Goal: Navigation & Orientation: Find specific page/section

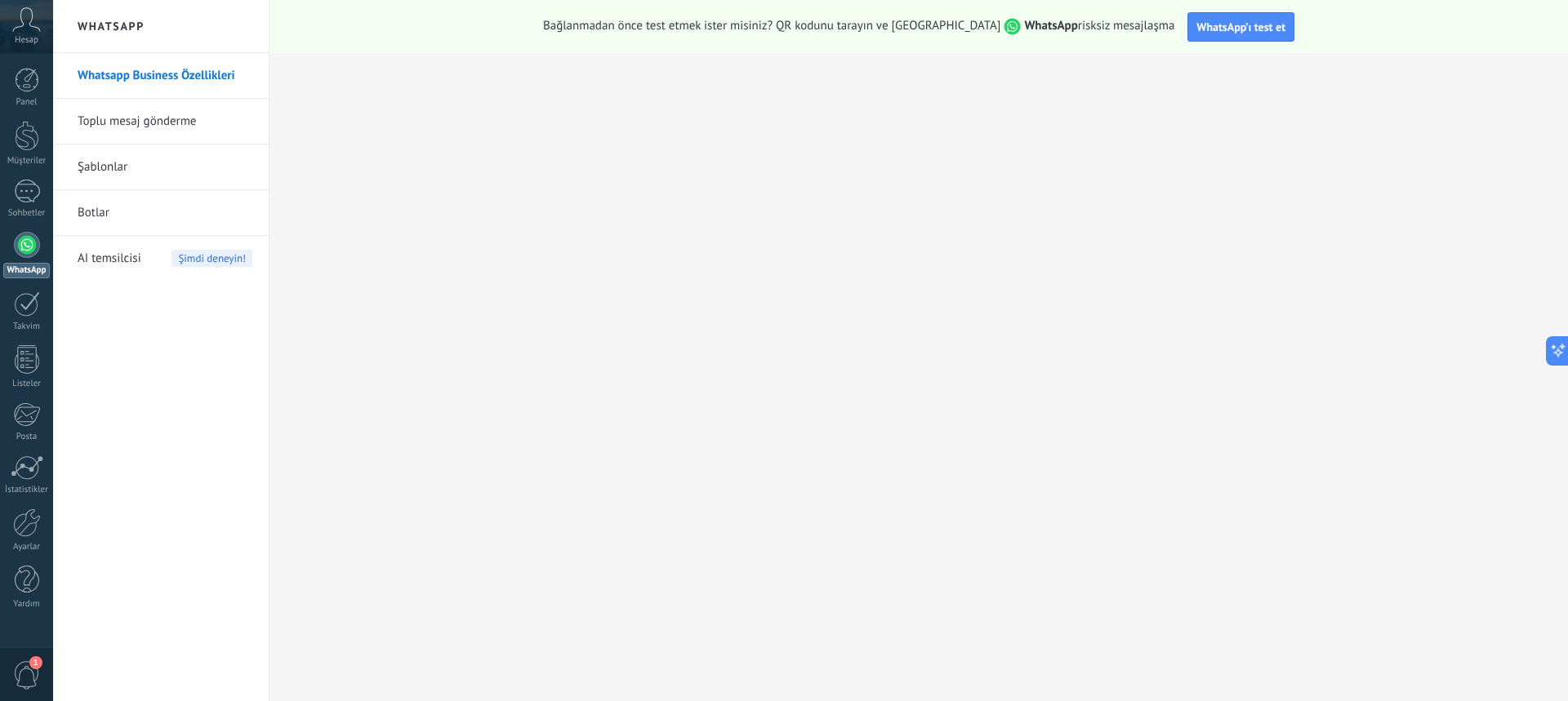
click at [43, 22] on div "Hesap" at bounding box center [27, 27] width 53 height 53
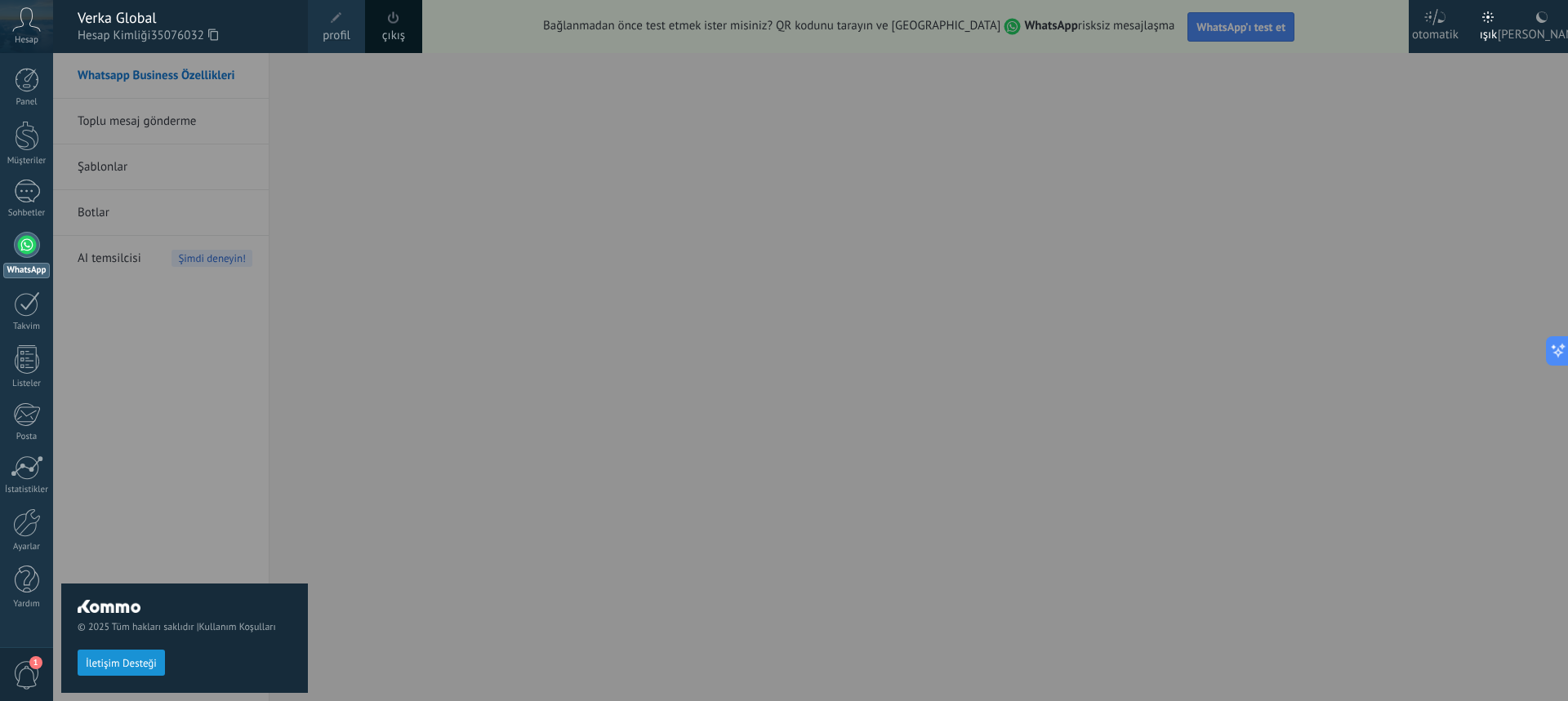
drag, startPoint x: 154, startPoint y: 38, endPoint x: 187, endPoint y: 40, distance: 33.1
click at [187, 40] on span "35076032" at bounding box center [184, 36] width 67 height 18
click at [459, 277] on div at bounding box center [837, 350] width 1568 height 701
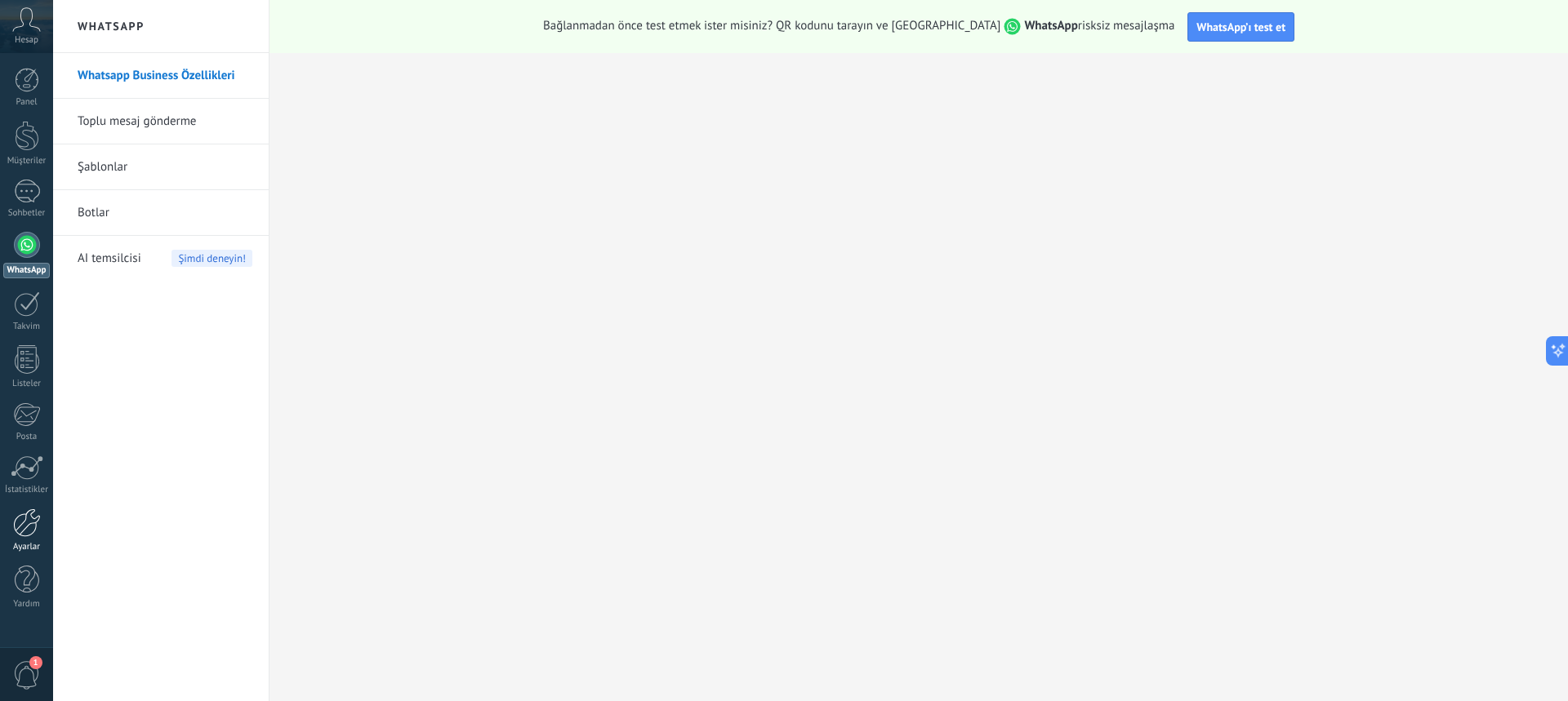
click at [35, 538] on link "Ayarlar" at bounding box center [27, 531] width 53 height 44
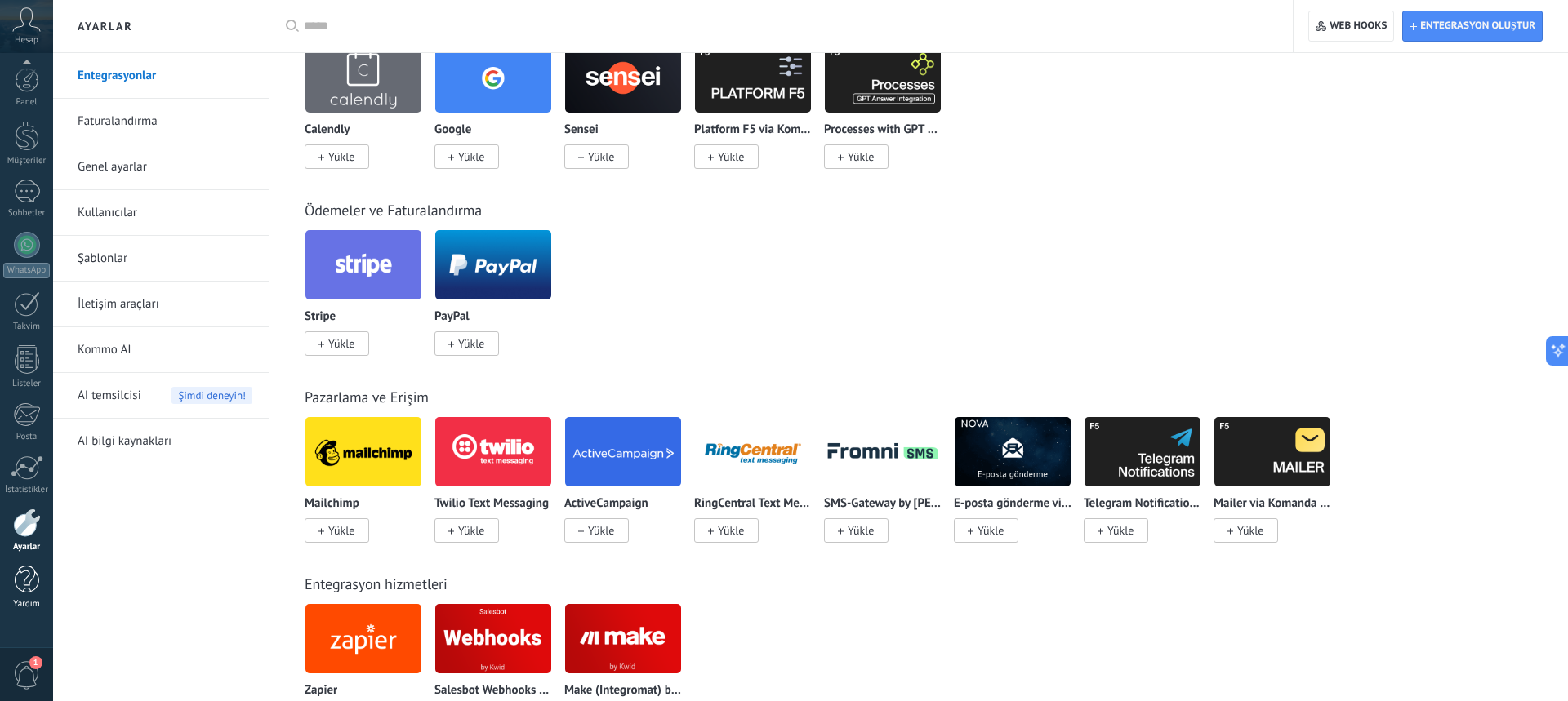
scroll to position [1501, 0]
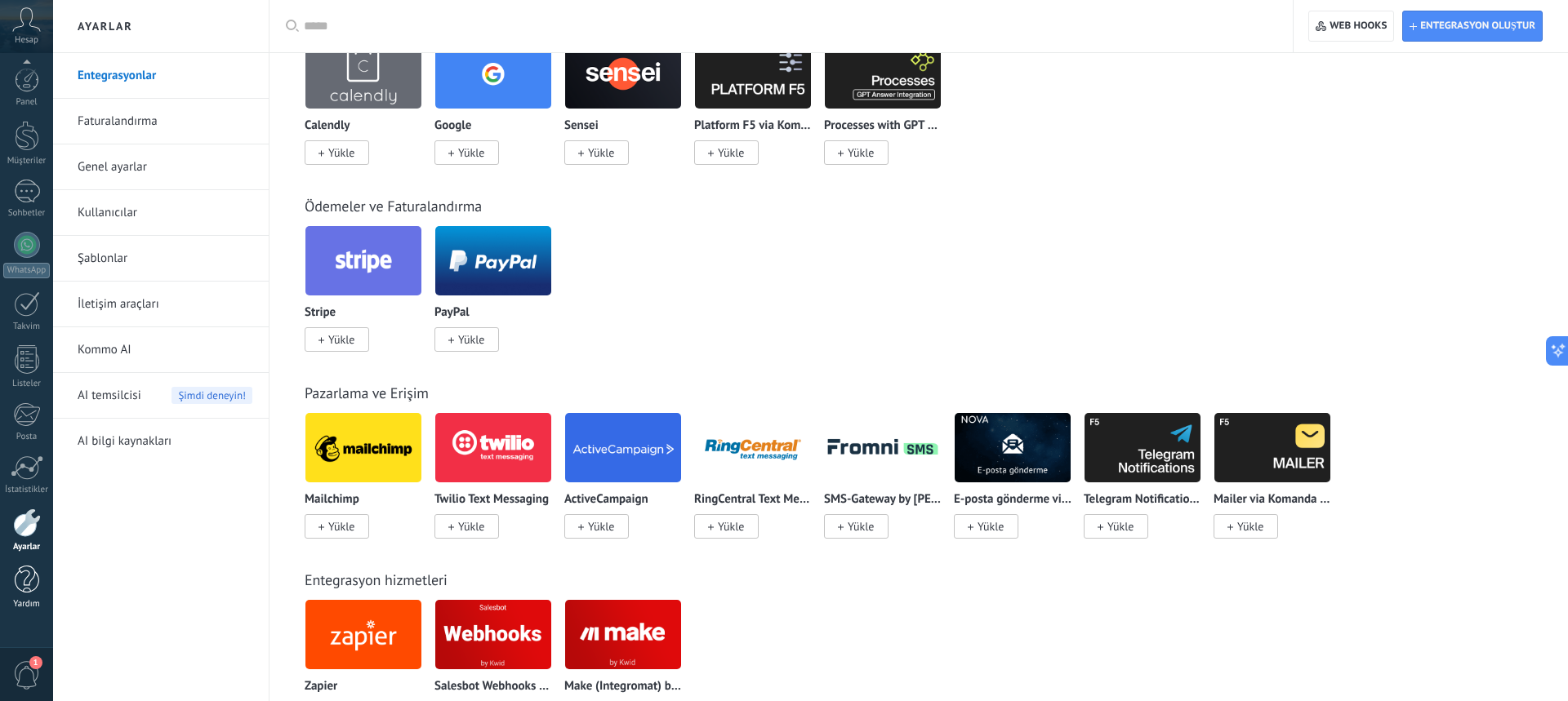
click at [33, 577] on div at bounding box center [27, 580] width 24 height 28
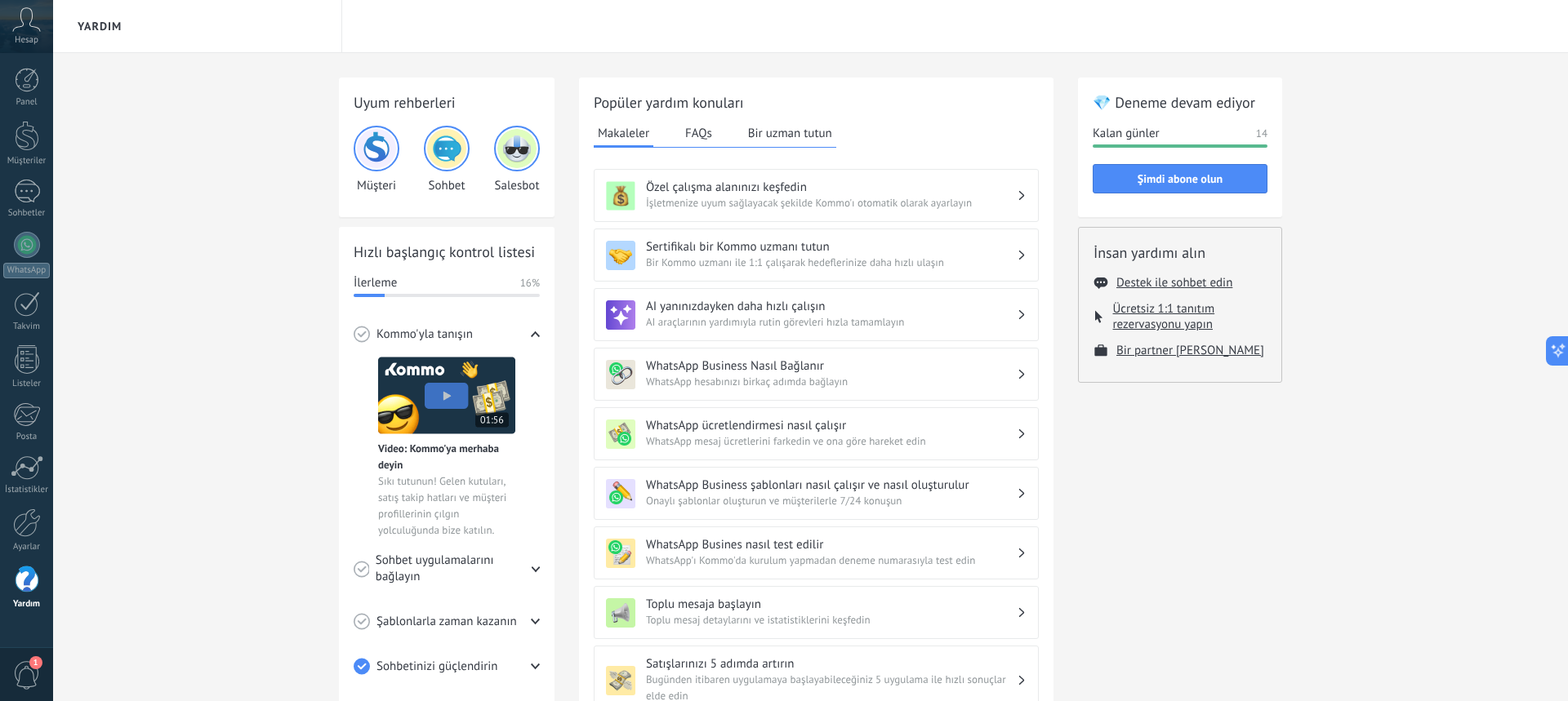
click at [1264, 495] on div "💎 Deneme devam ediyor Kalan günler 14 Şimdi abone olun İnsan yardımı alın Deste…" at bounding box center [1180, 586] width 204 height 1016
